Goal: Check status: Check status

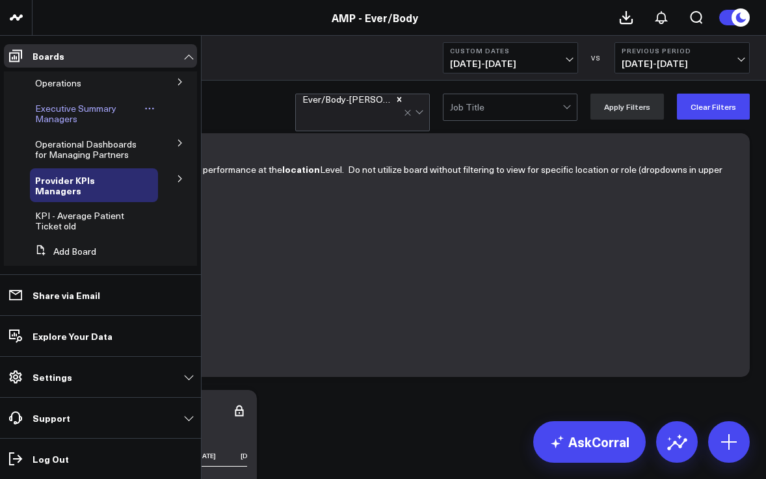
click at [54, 111] on span "Executive Summary Managers" at bounding box center [75, 113] width 81 height 23
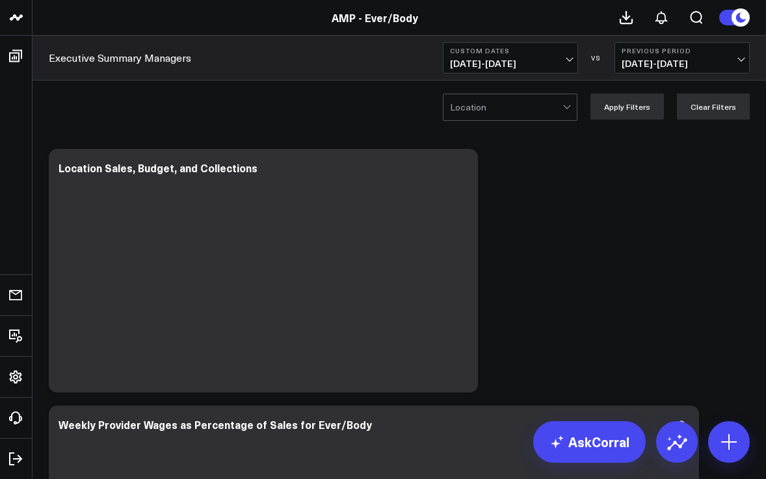
click at [571, 59] on span "[DATE] - [DATE]" at bounding box center [510, 64] width 121 height 10
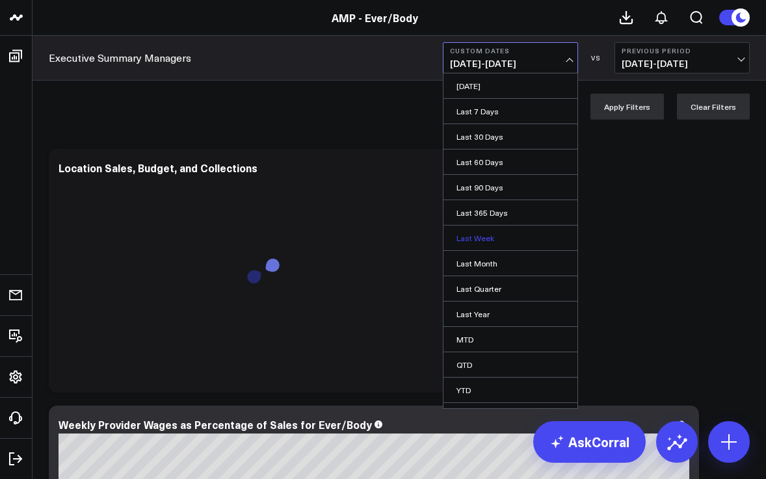
scroll to position [20, 0]
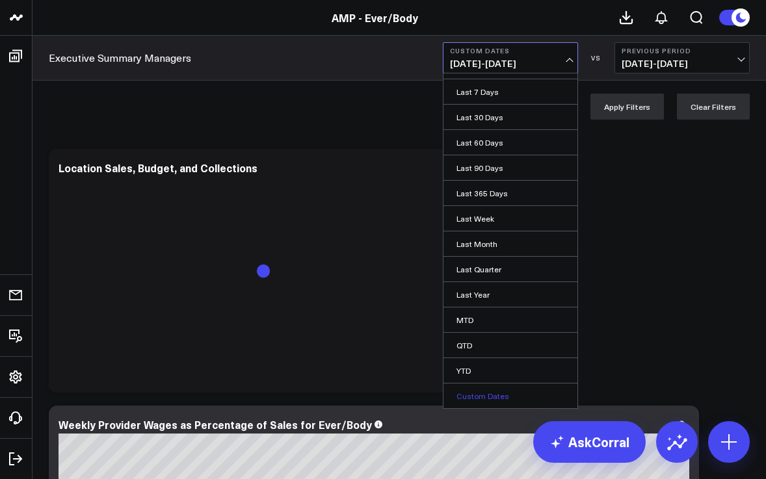
click at [485, 393] on link "Custom Dates" at bounding box center [511, 396] width 134 height 25
select select "8"
select select "2025"
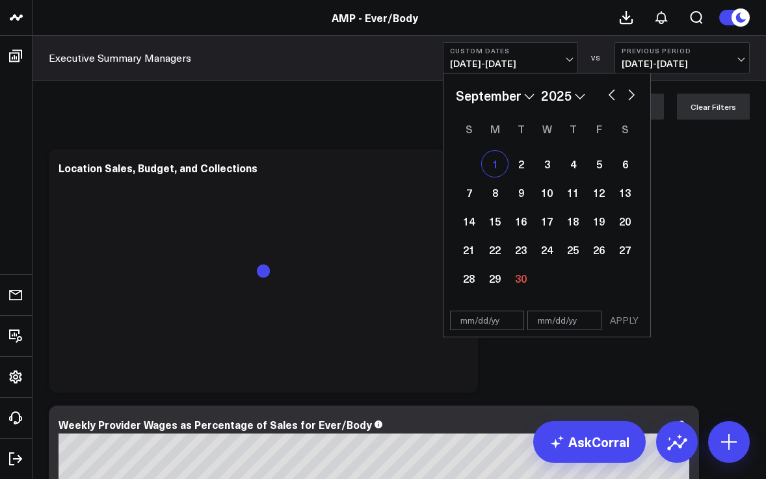
click at [499, 172] on div "1" at bounding box center [495, 164] width 26 height 26
type input "[DATE]"
select select "8"
select select "2025"
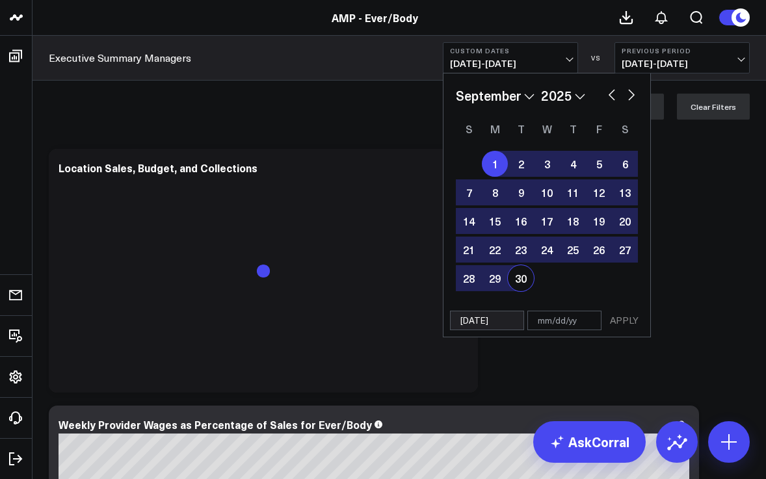
click at [521, 277] on div "30" at bounding box center [521, 278] width 26 height 26
type input "[DATE]"
select select "8"
select select "2025"
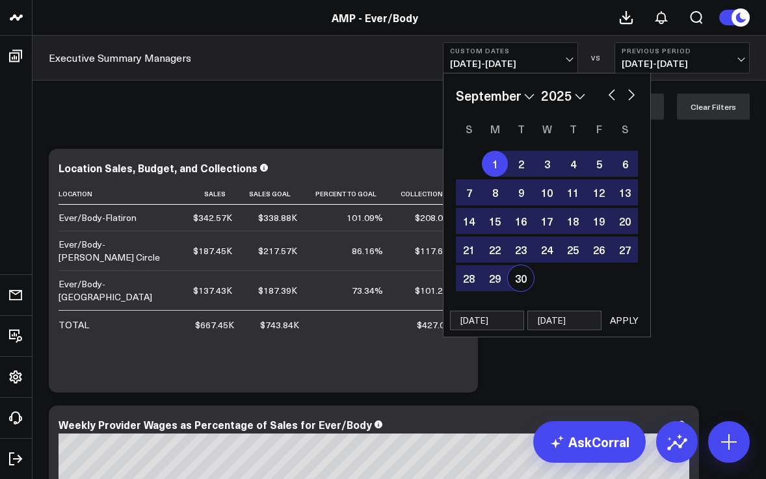
click at [628, 325] on button "APPLY" at bounding box center [624, 321] width 39 height 20
